Goal: Navigation & Orientation: Go to known website

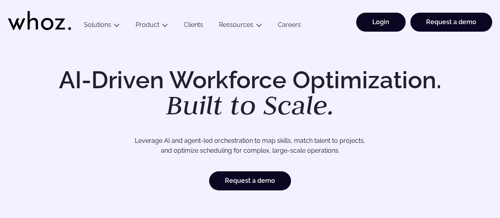
click at [387, 27] on link "Login" at bounding box center [380, 22] width 49 height 19
